Goal: Find specific page/section: Find specific page/section

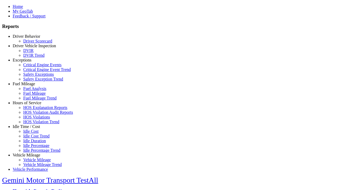
click at [30, 62] on link "Exceptions" at bounding box center [22, 60] width 19 height 4
click at [34, 72] on link "Critical Engine Event Trend" at bounding box center [47, 69] width 48 height 4
type input "*********"
type input "**********"
